Goal: Task Accomplishment & Management: Manage account settings

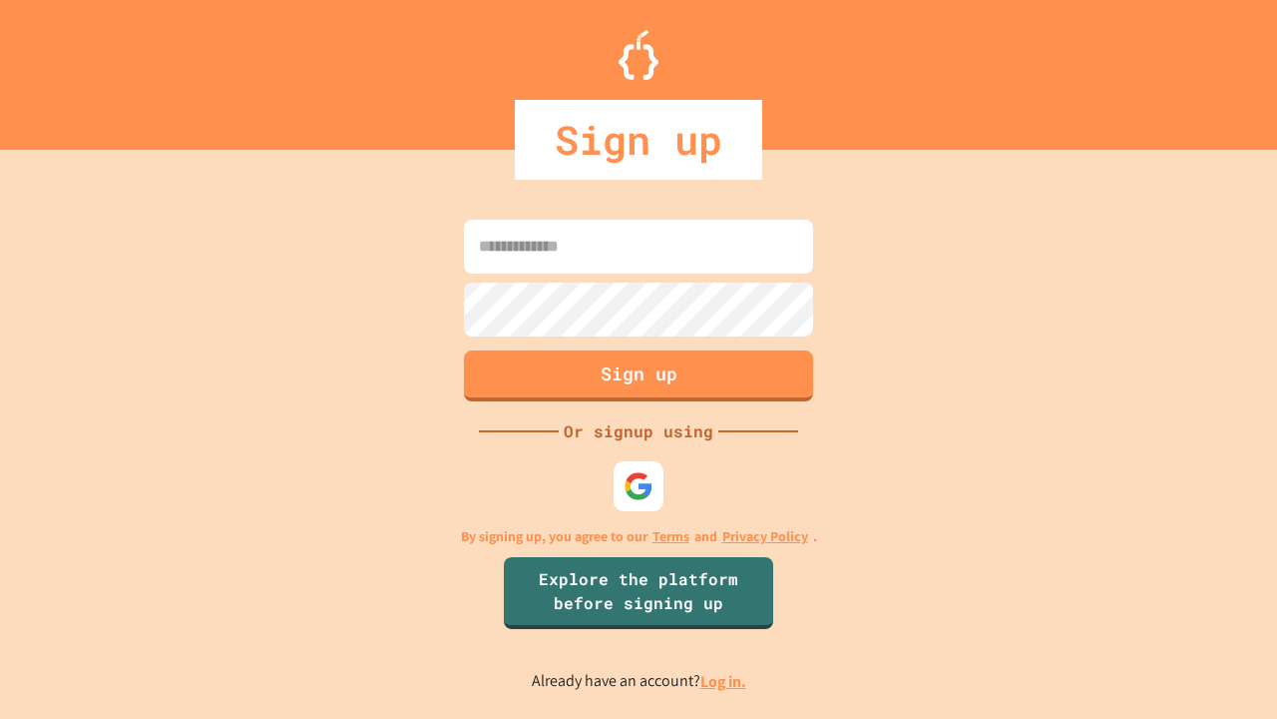
click at [724, 681] on link "Log in." at bounding box center [724, 681] width 46 height 21
